Goal: Navigation & Orientation: Find specific page/section

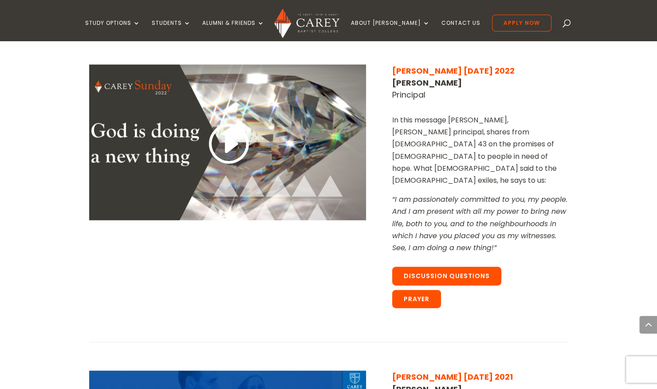
scroll to position [2926, 0]
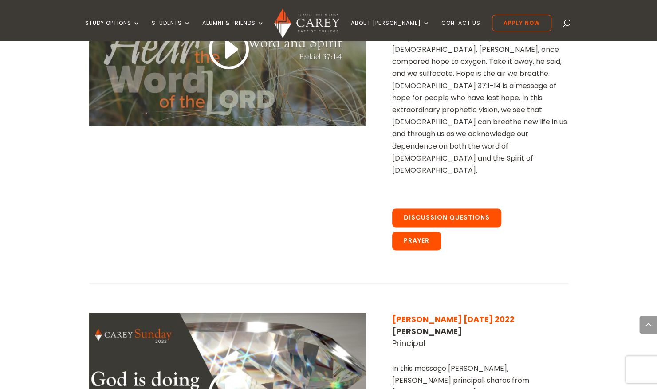
scroll to position [2676, 0]
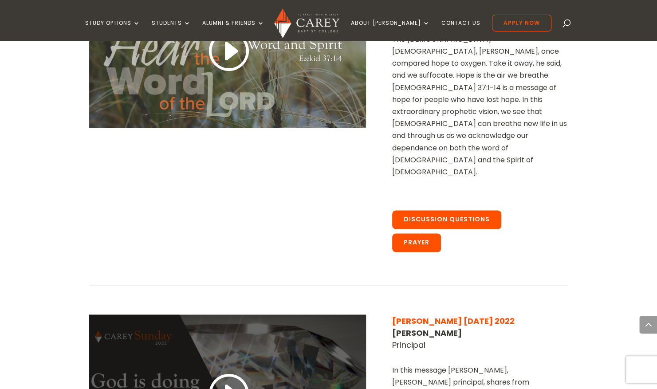
click at [235, 371] on link at bounding box center [227, 394] width 43 height 47
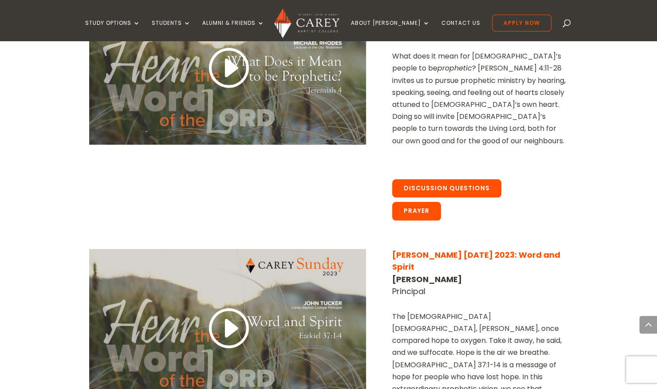
scroll to position [2397, 0]
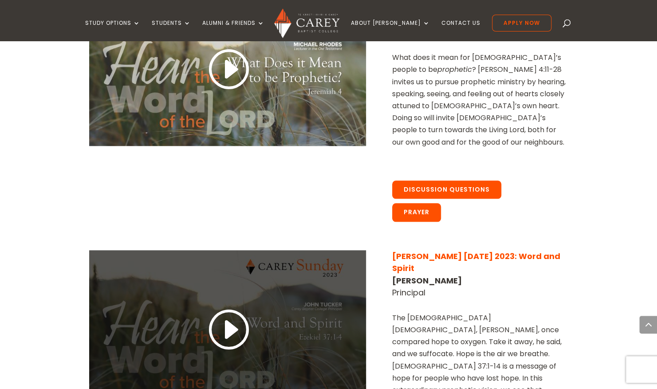
click at [230, 307] on link at bounding box center [227, 330] width 43 height 47
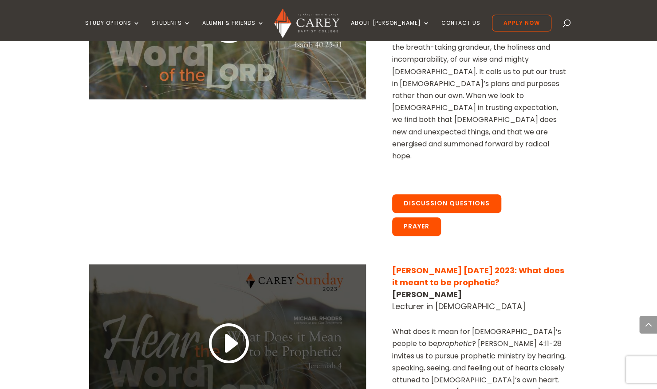
scroll to position [2123, 0]
click at [232, 321] on link at bounding box center [227, 344] width 43 height 47
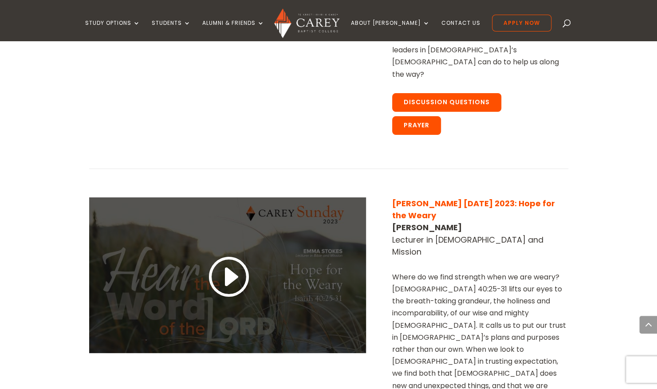
scroll to position [1868, 0]
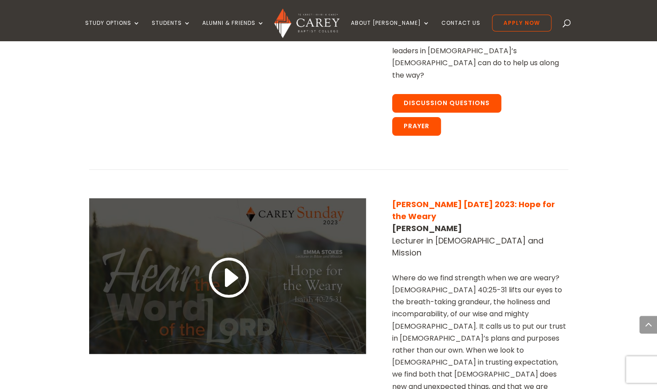
click at [228, 255] on link at bounding box center [227, 278] width 43 height 47
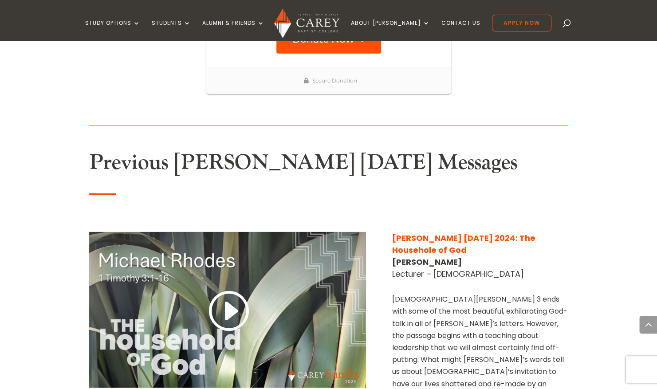
scroll to position [1506, 0]
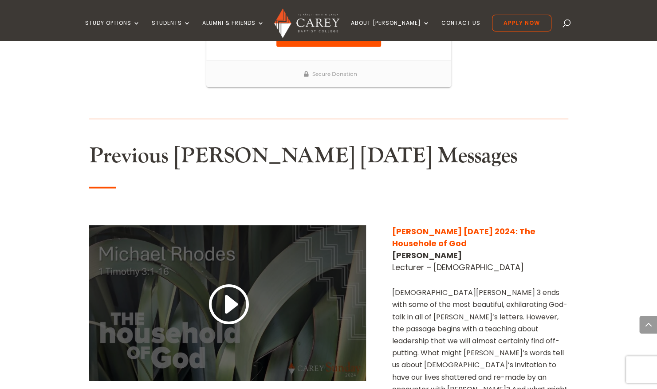
click at [228, 282] on link at bounding box center [227, 305] width 43 height 47
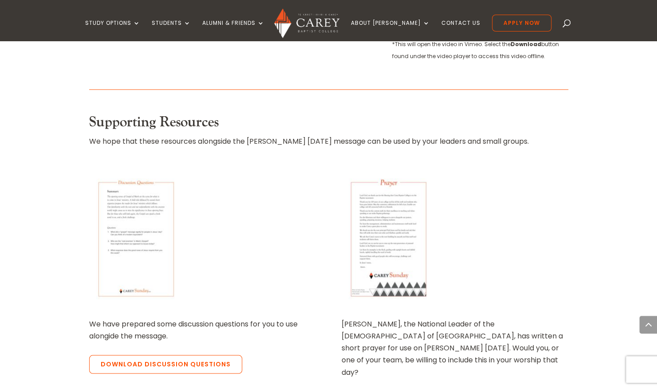
scroll to position [795, 0]
click at [140, 208] on img at bounding box center [136, 237] width 94 height 133
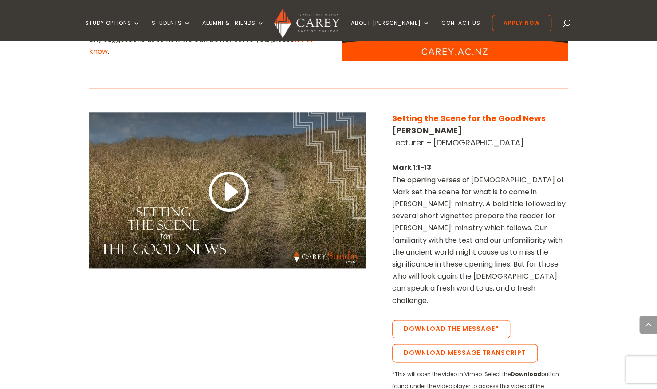
scroll to position [473, 0]
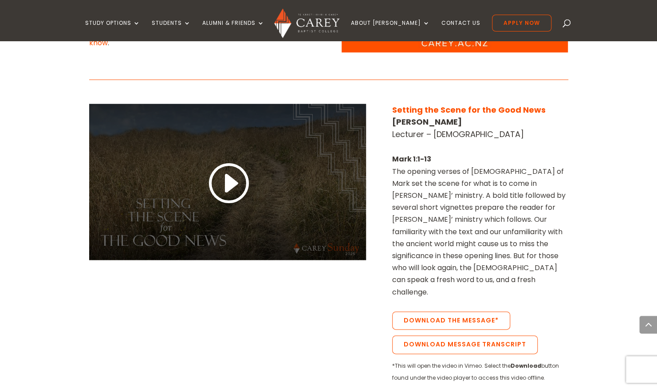
click at [233, 175] on link at bounding box center [227, 184] width 43 height 47
